Goal: Transaction & Acquisition: Download file/media

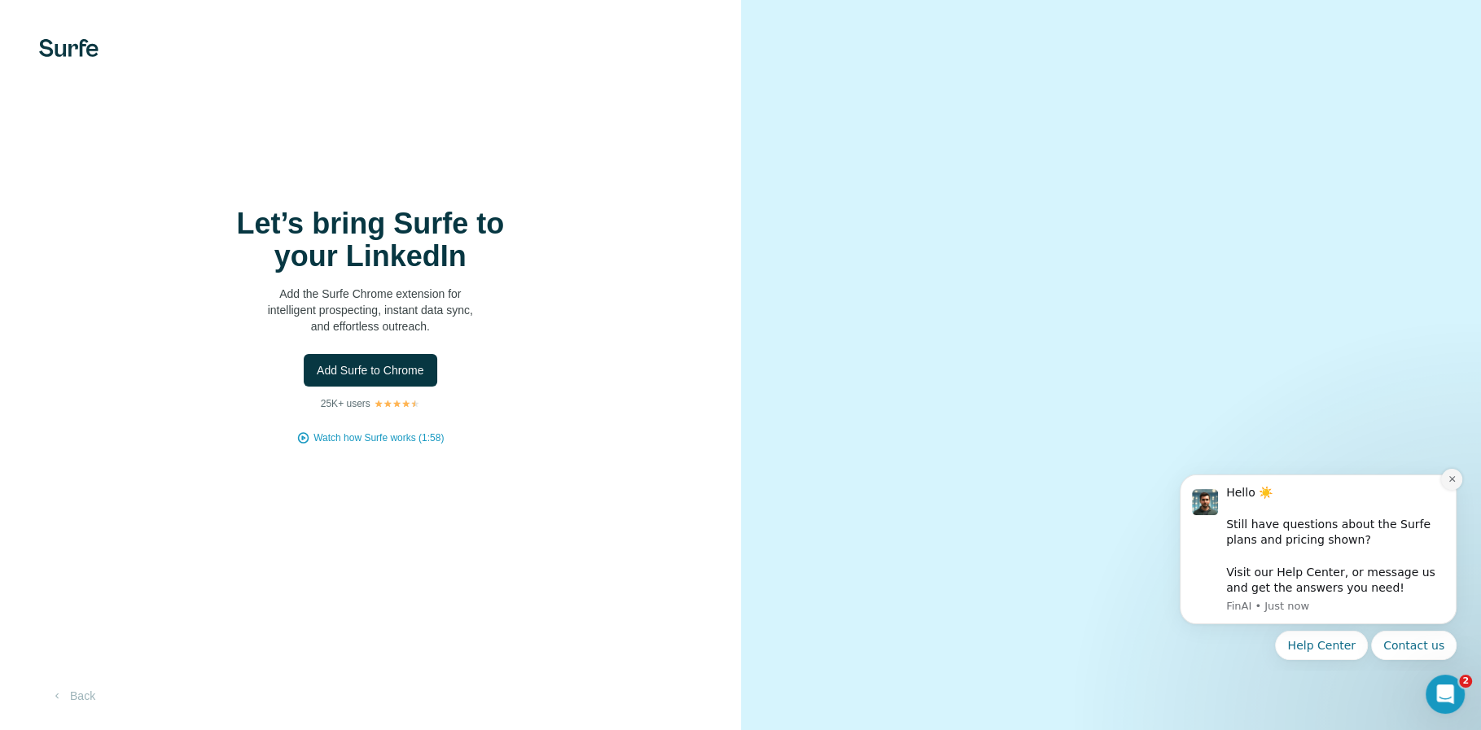
click at [1450, 480] on icon "Dismiss notification" at bounding box center [1452, 479] width 9 height 9
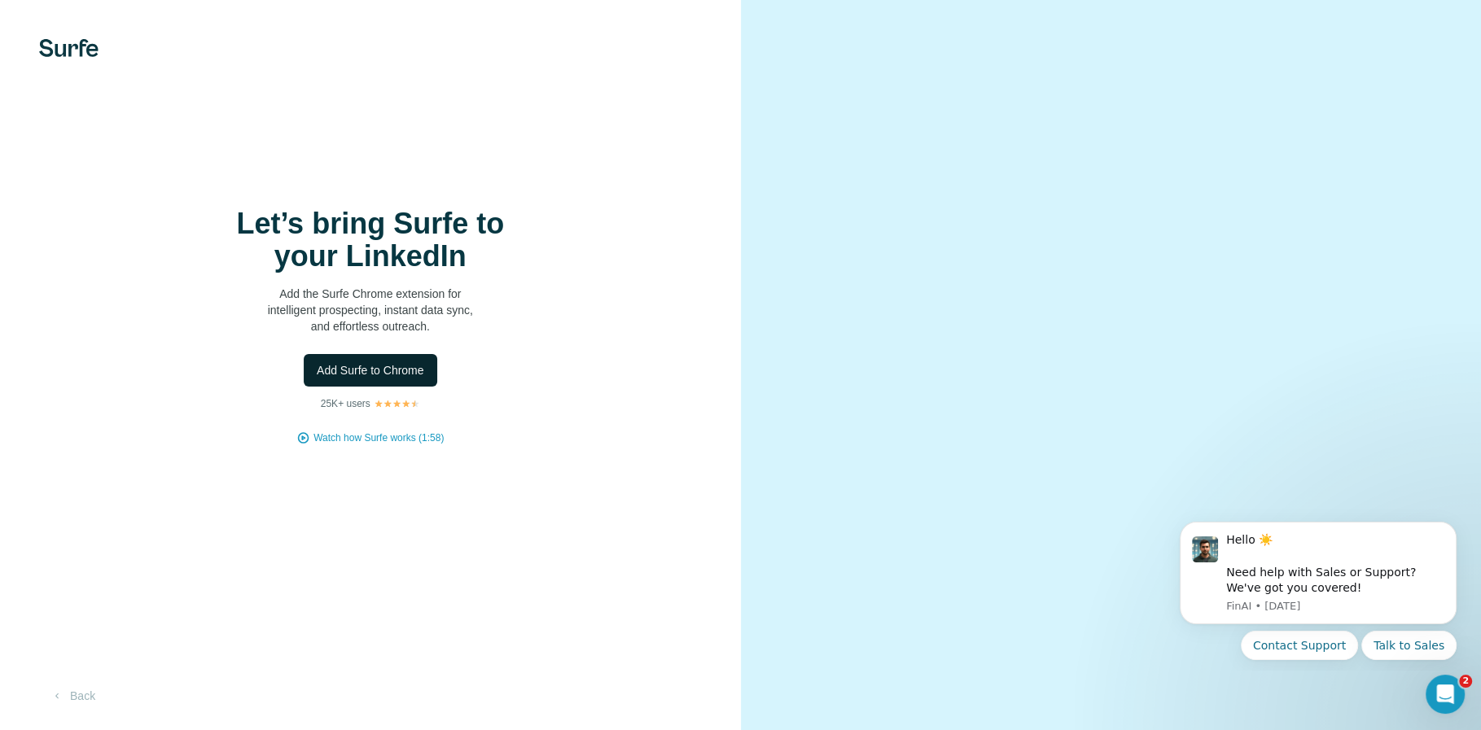
click at [353, 368] on span "Add Surfe to Chrome" at bounding box center [370, 370] width 107 height 16
click at [397, 362] on button "Add Surfe to Chrome" at bounding box center [371, 370] width 134 height 33
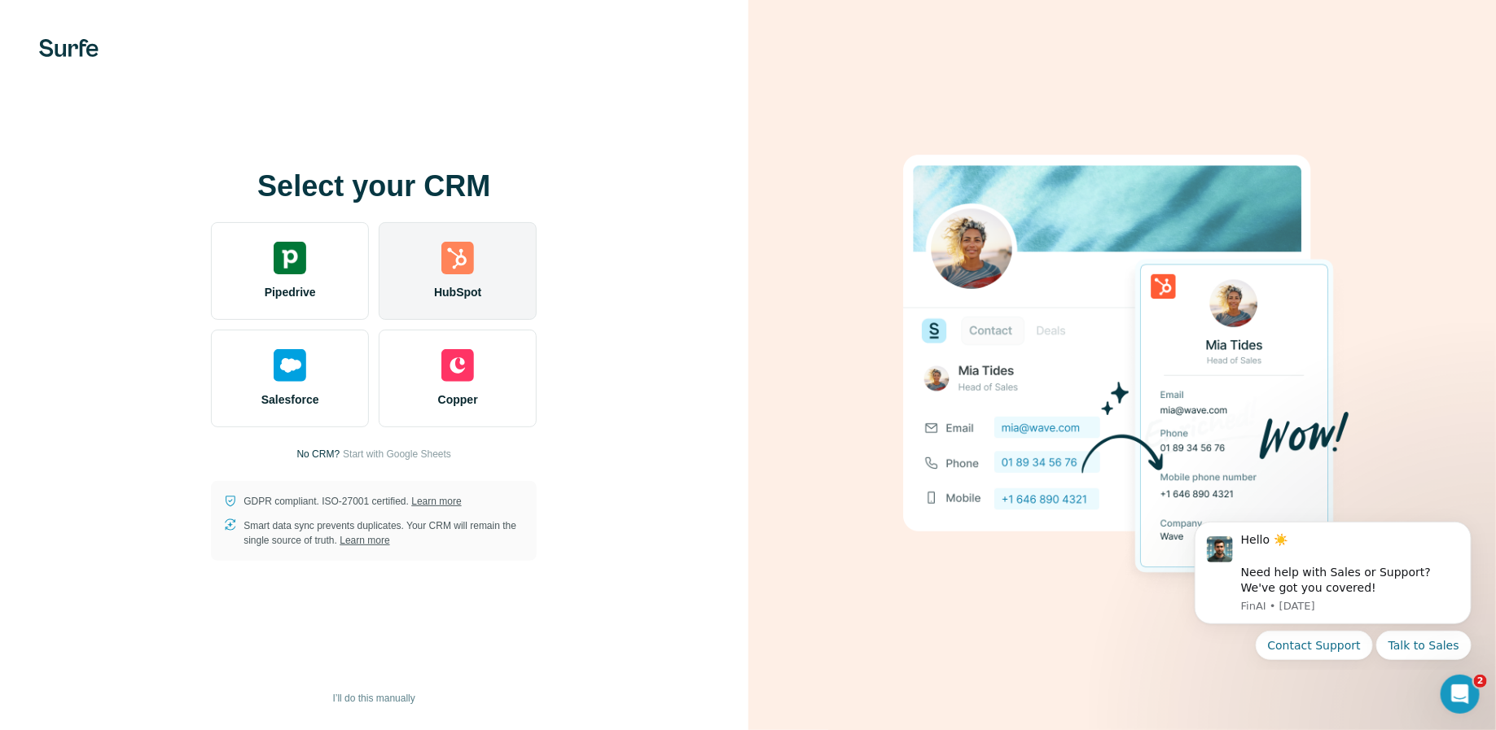
click at [454, 270] on img at bounding box center [457, 258] width 33 height 33
